Goal: Task Accomplishment & Management: Use online tool/utility

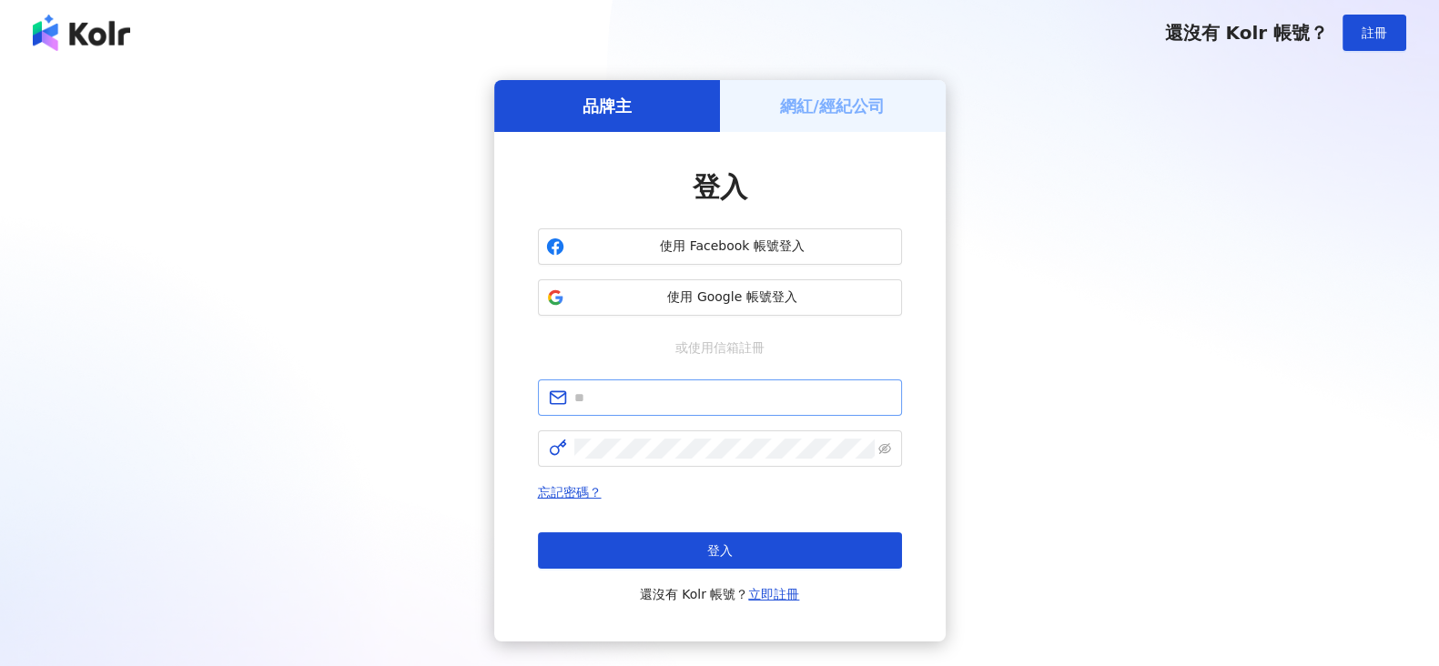
click at [664, 414] on span at bounding box center [720, 398] width 364 height 36
click at [671, 399] on input "text" at bounding box center [732, 398] width 317 height 20
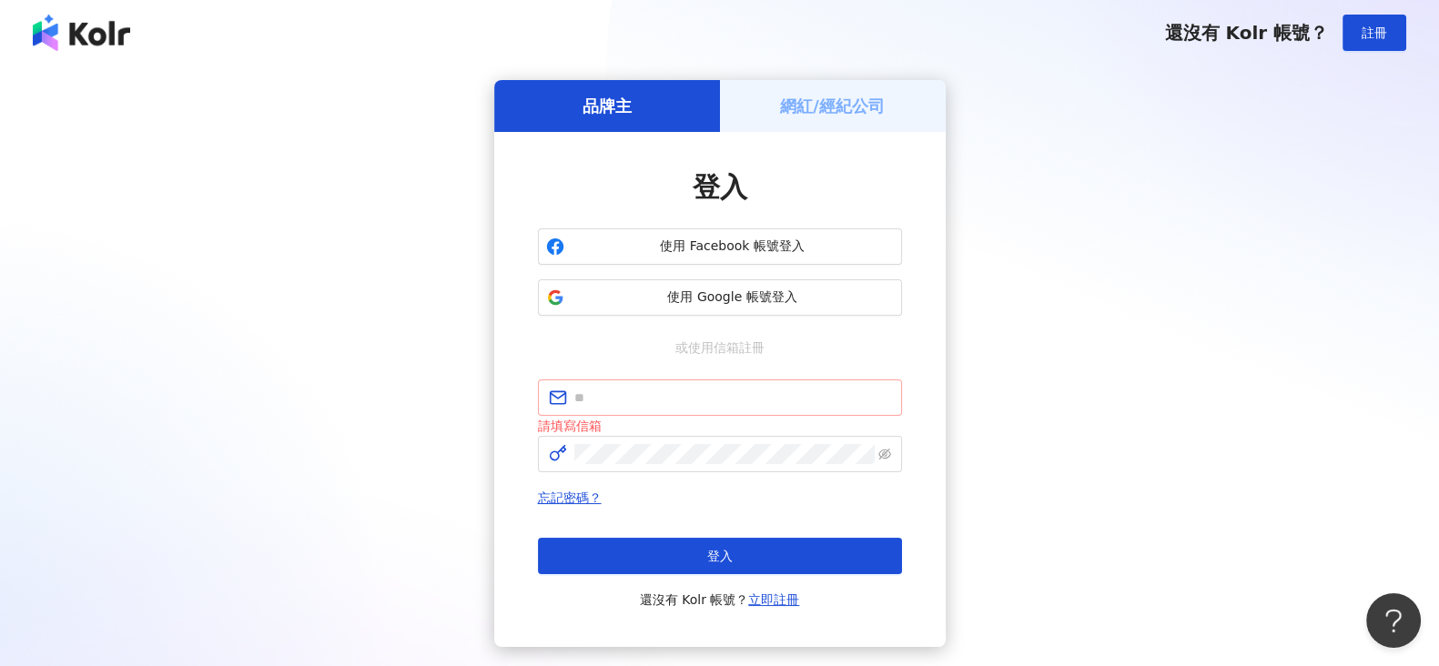
click at [712, 384] on span at bounding box center [720, 398] width 364 height 36
click at [719, 397] on input "text" at bounding box center [732, 398] width 317 height 20
type input "**********"
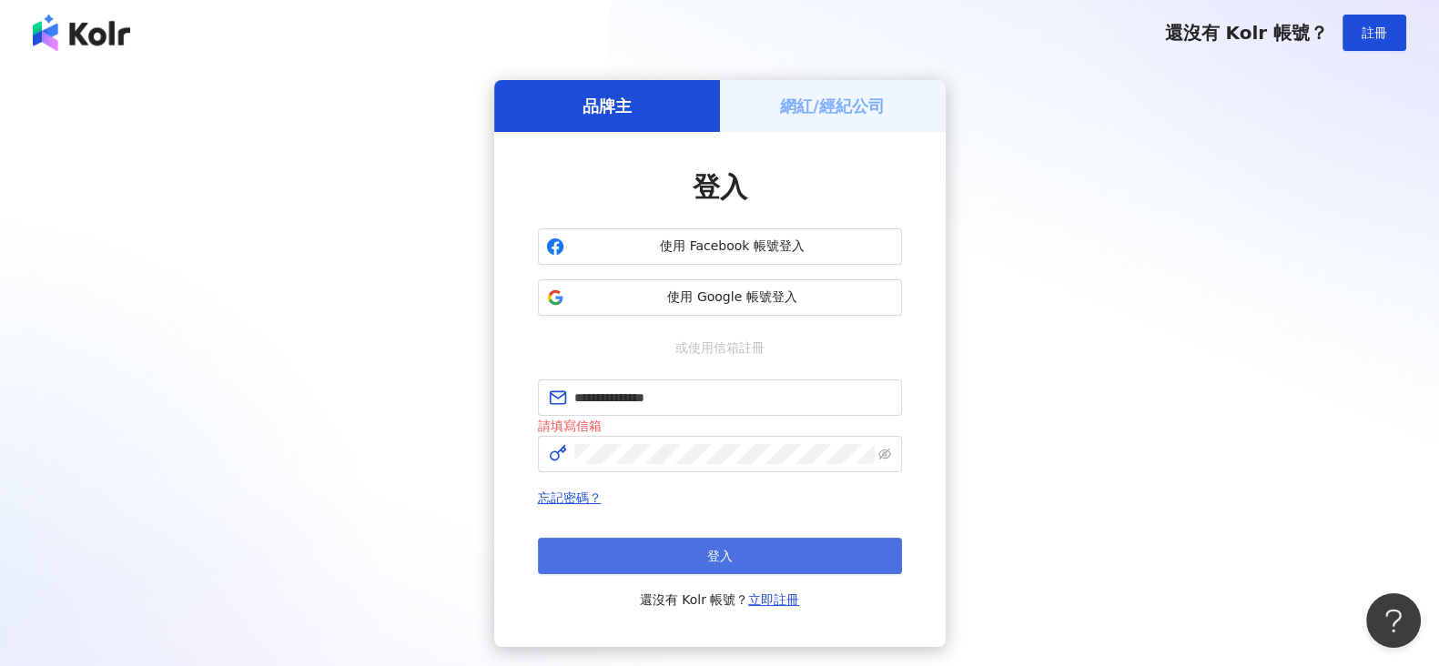
click at [701, 538] on button "登入" at bounding box center [720, 556] width 364 height 36
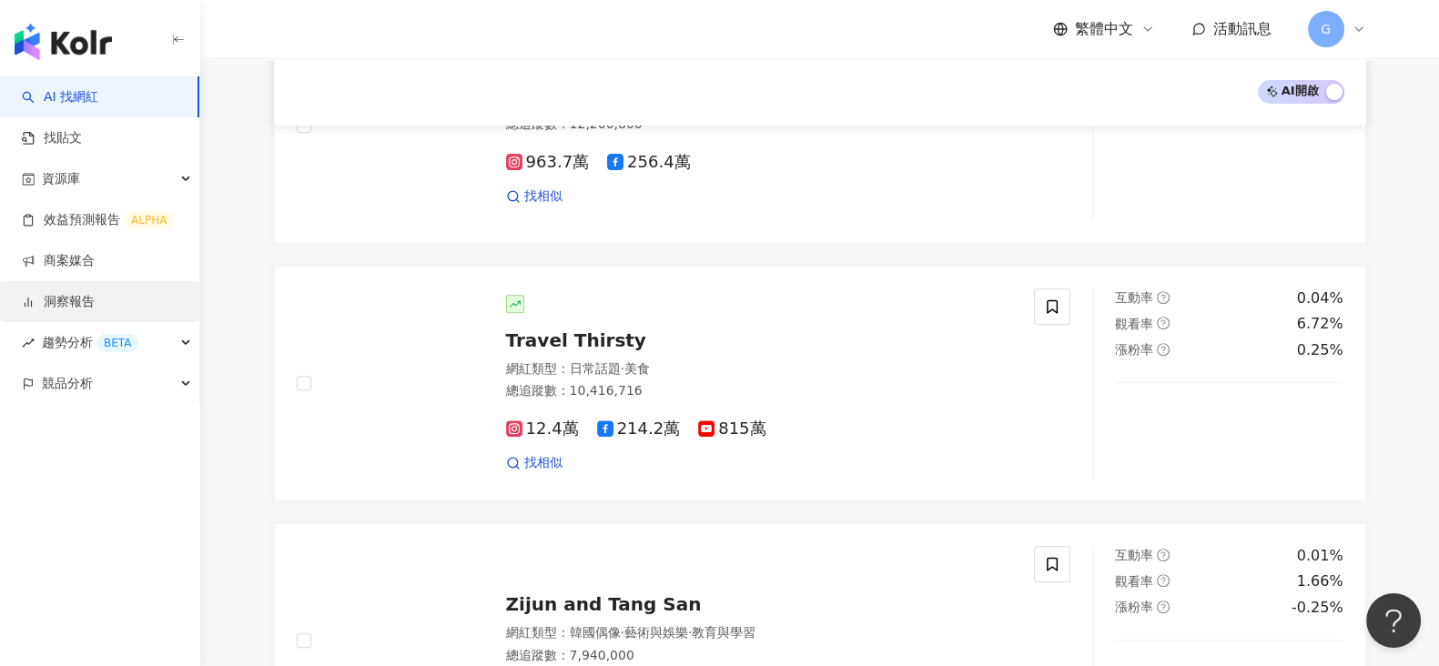
scroll to position [1019, 0]
